Goal: Task Accomplishment & Management: Use online tool/utility

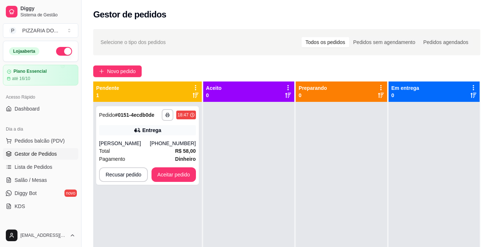
click at [221, 172] on div at bounding box center [248, 225] width 91 height 247
click at [166, 176] on button "Aceitar pedido" at bounding box center [173, 175] width 43 height 14
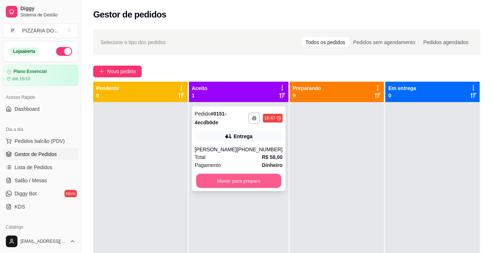
click at [234, 179] on button "Mover para preparo" at bounding box center [238, 181] width 85 height 14
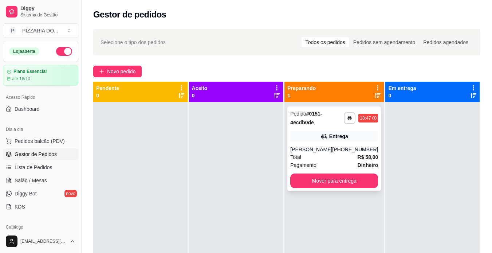
click at [336, 165] on div "Pagamento Dinheiro" at bounding box center [334, 165] width 88 height 8
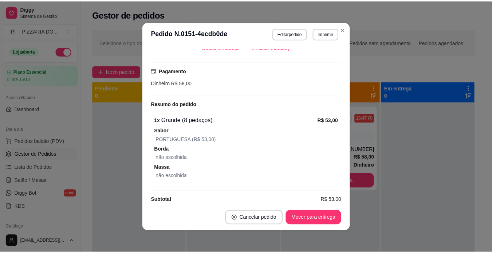
scroll to position [185, 0]
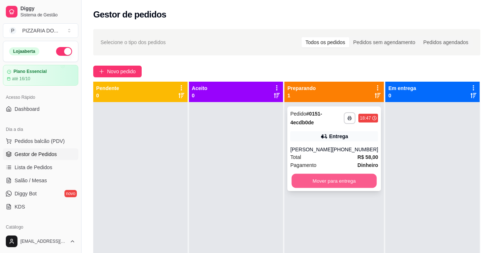
click at [345, 178] on button "Mover para entrega" at bounding box center [334, 181] width 85 height 14
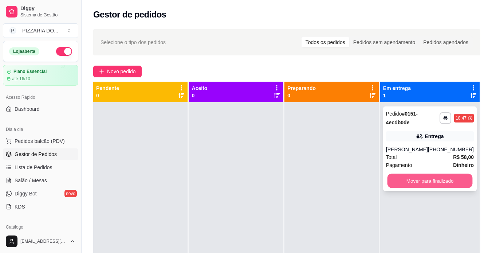
click at [416, 181] on button "Mover para finalizado" at bounding box center [429, 181] width 85 height 14
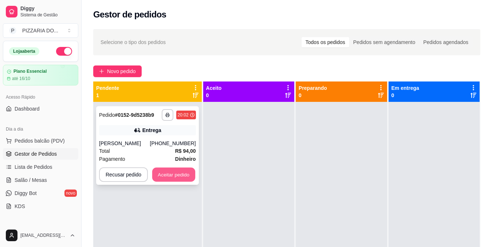
click at [187, 182] on button "Aceitar pedido" at bounding box center [173, 175] width 43 height 14
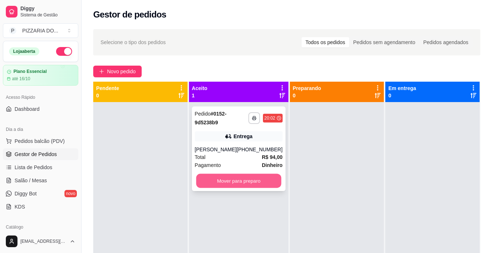
click at [240, 183] on button "Mover para preparo" at bounding box center [238, 181] width 85 height 14
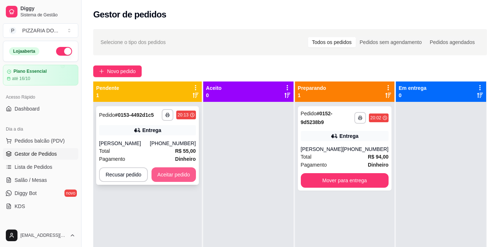
click at [185, 172] on button "Aceitar pedido" at bounding box center [174, 175] width 44 height 15
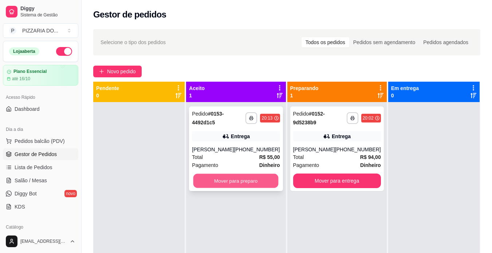
click at [233, 178] on button "Mover para preparo" at bounding box center [236, 181] width 85 height 14
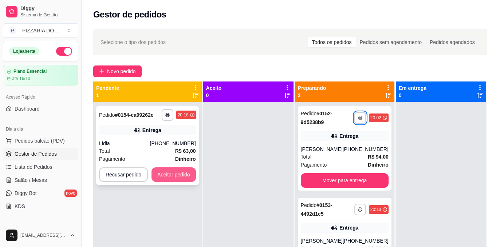
click at [177, 175] on button "Aceitar pedido" at bounding box center [174, 175] width 44 height 15
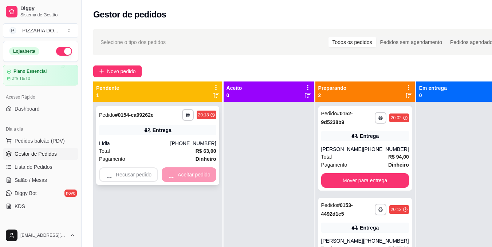
click at [177, 175] on div "Recusar pedido Aceitar pedido" at bounding box center [157, 175] width 117 height 15
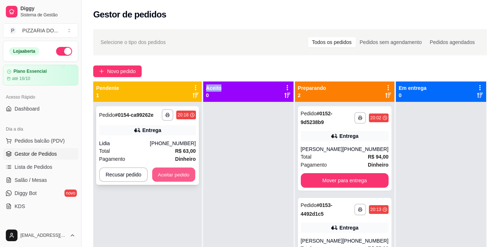
click at [171, 172] on button "Aceitar pedido" at bounding box center [173, 175] width 43 height 14
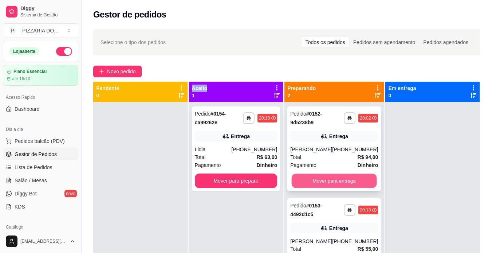
click at [327, 178] on button "Mover para entrega" at bounding box center [334, 181] width 85 height 14
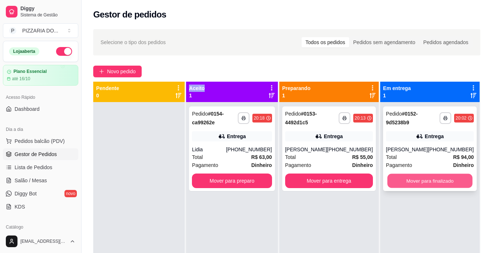
click at [433, 182] on button "Mover para finalizado" at bounding box center [429, 181] width 85 height 14
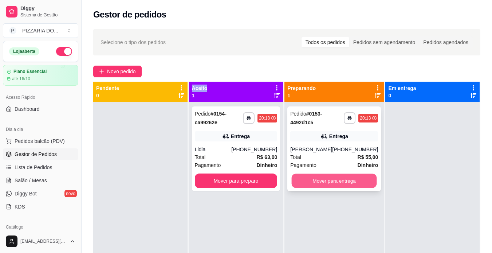
click at [319, 183] on button "Mover para entrega" at bounding box center [334, 181] width 85 height 14
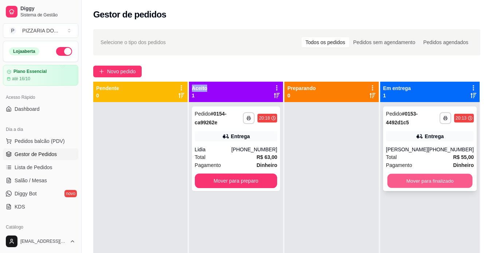
click at [433, 181] on button "Mover para finalizado" at bounding box center [429, 181] width 85 height 14
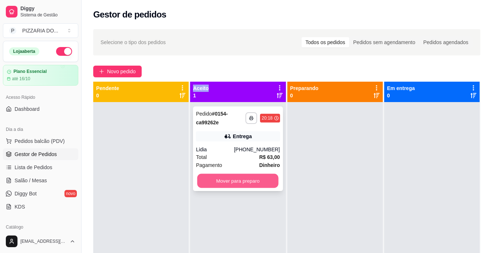
click at [238, 180] on button "Mover para preparo" at bounding box center [238, 181] width 81 height 14
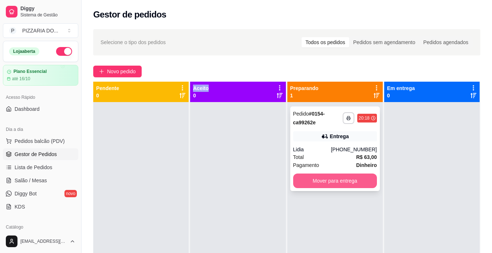
click at [328, 181] on button "Mover para entrega" at bounding box center [335, 180] width 84 height 15
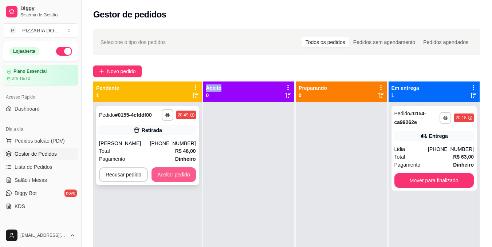
click at [168, 177] on button "Aceitar pedido" at bounding box center [174, 175] width 44 height 15
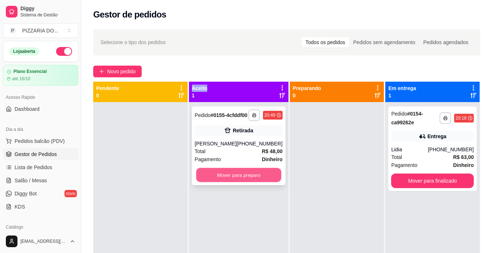
click at [229, 182] on button "Mover para preparo" at bounding box center [238, 175] width 85 height 14
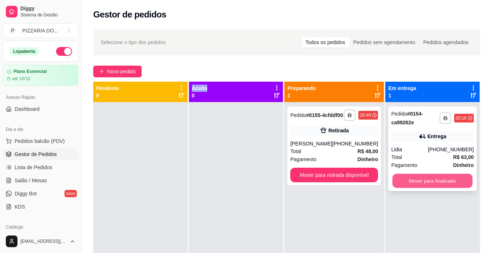
click at [432, 184] on button "Mover para finalizado" at bounding box center [433, 181] width 80 height 14
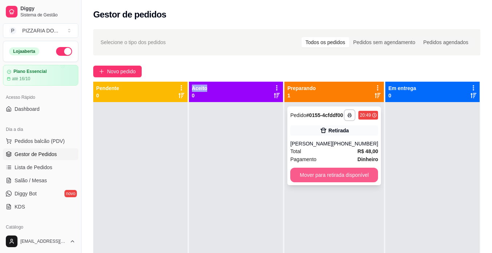
click at [321, 182] on button "Mover para retirada disponível" at bounding box center [334, 175] width 88 height 15
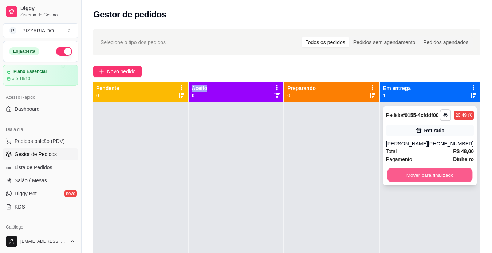
click at [423, 182] on button "Mover para finalizado" at bounding box center [429, 175] width 85 height 14
